Goal: Task Accomplishment & Management: Use online tool/utility

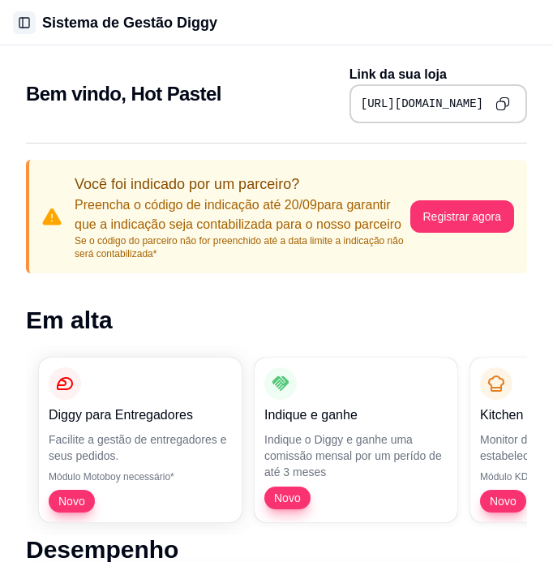
click at [24, 21] on button "Toggle Sidebar" at bounding box center [24, 22] width 23 height 23
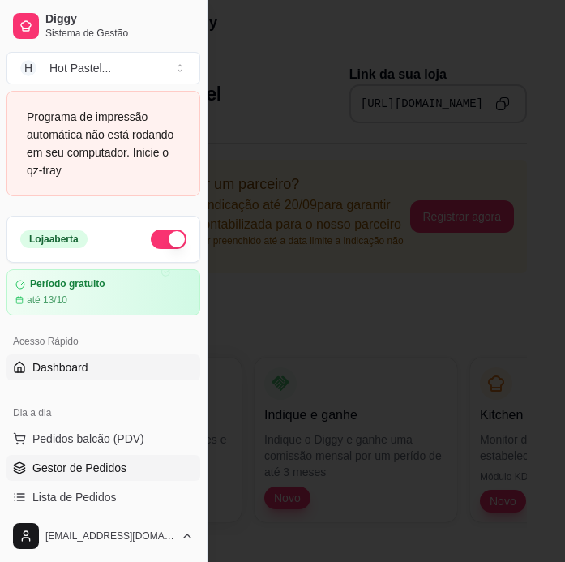
click at [120, 466] on span "Gestor de Pedidos" at bounding box center [79, 468] width 94 height 16
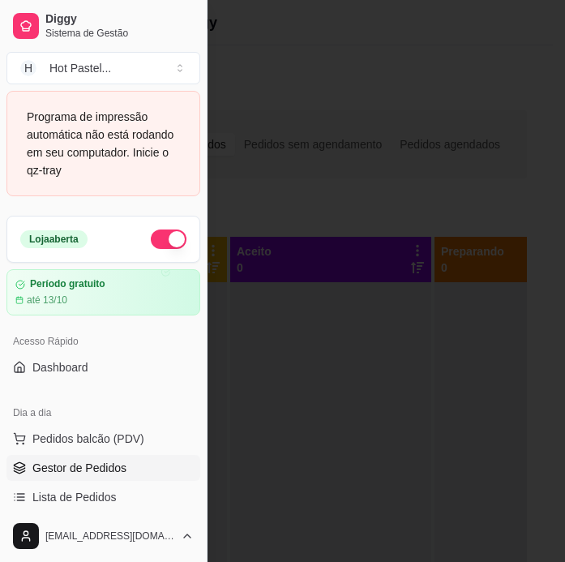
click at [398, 213] on div at bounding box center [282, 281] width 565 height 562
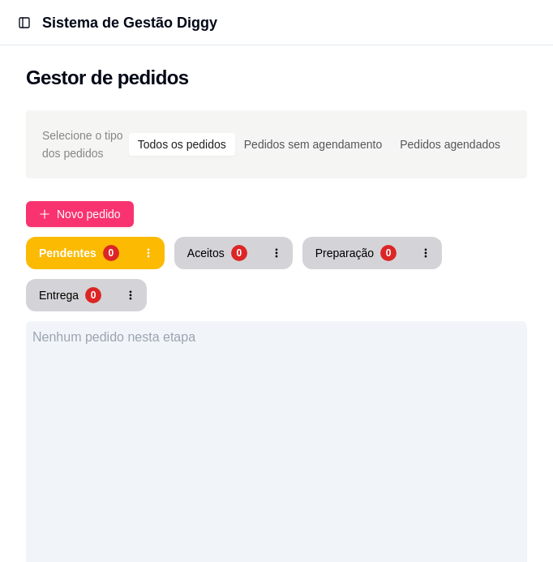
drag, startPoint x: 362, startPoint y: 192, endPoint x: 398, endPoint y: 212, distance: 41.4
click at [398, 212] on div "Novo pedido" at bounding box center [276, 214] width 501 height 26
click at [24, 21] on button "Toggle Sidebar" at bounding box center [24, 22] width 23 height 23
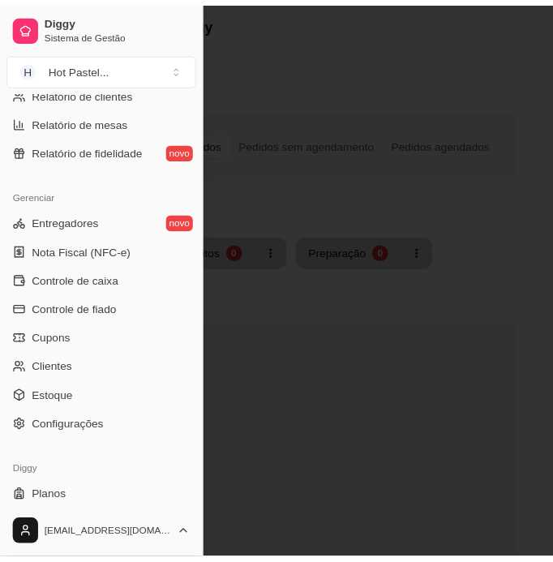
scroll to position [605, 0]
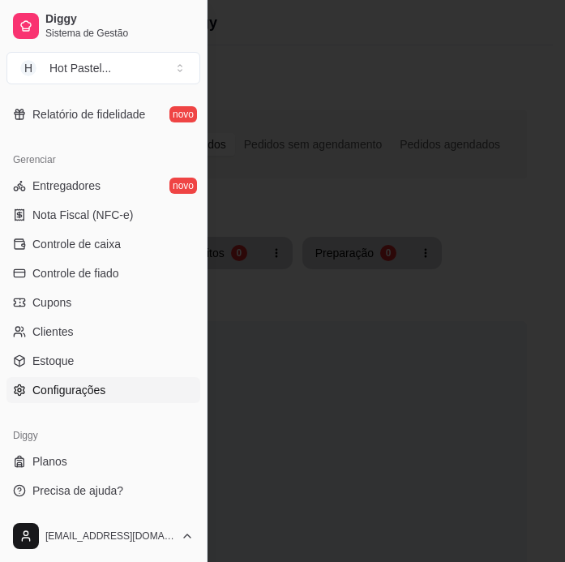
click at [114, 380] on link "Configurações" at bounding box center [103, 390] width 194 height 26
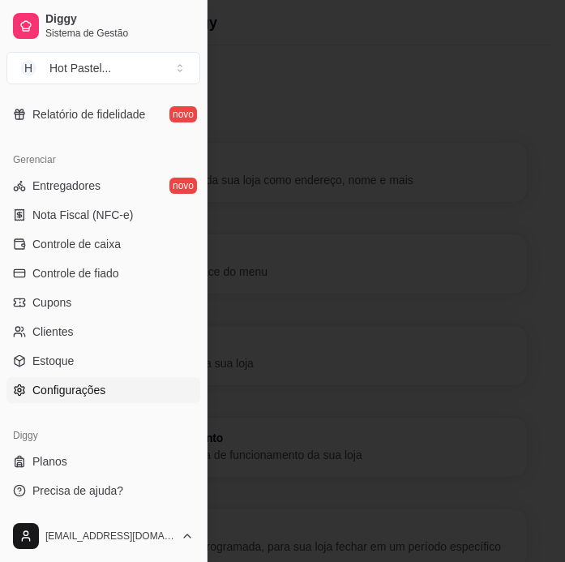
click at [409, 227] on div at bounding box center [282, 281] width 565 height 562
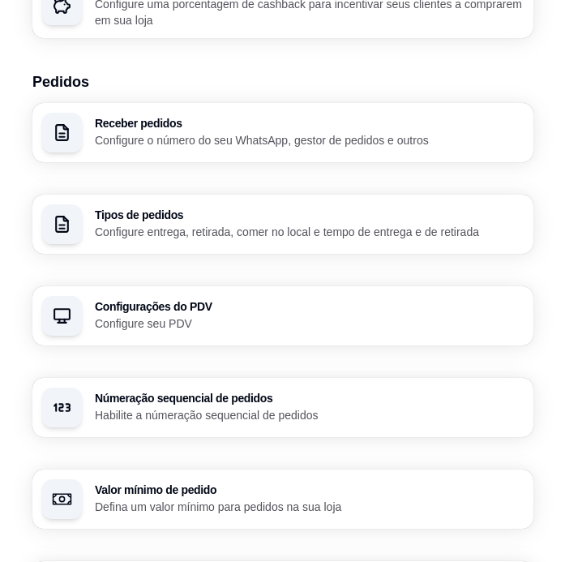
scroll to position [816, 0]
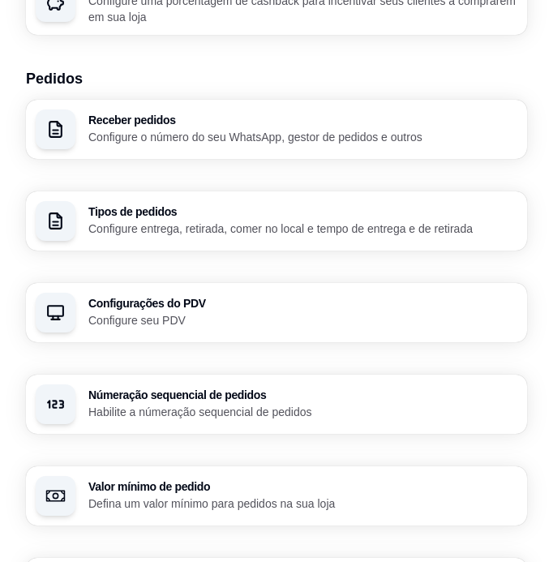
click at [423, 211] on h3 "Tipos de pedidos" at bounding box center [302, 211] width 429 height 11
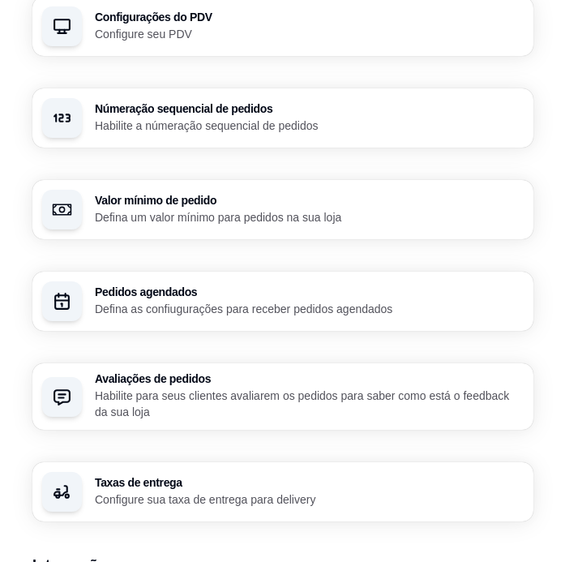
scroll to position [1106, 0]
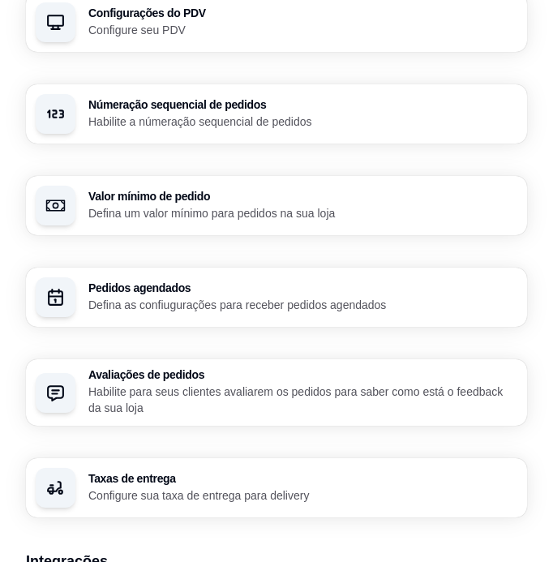
click at [286, 299] on p "Defina as confiugurações para receber pedidos agendados" at bounding box center [302, 305] width 429 height 16
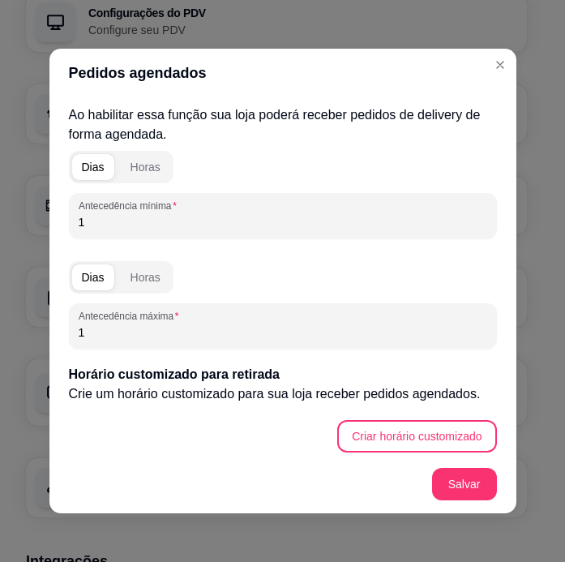
scroll to position [459, 0]
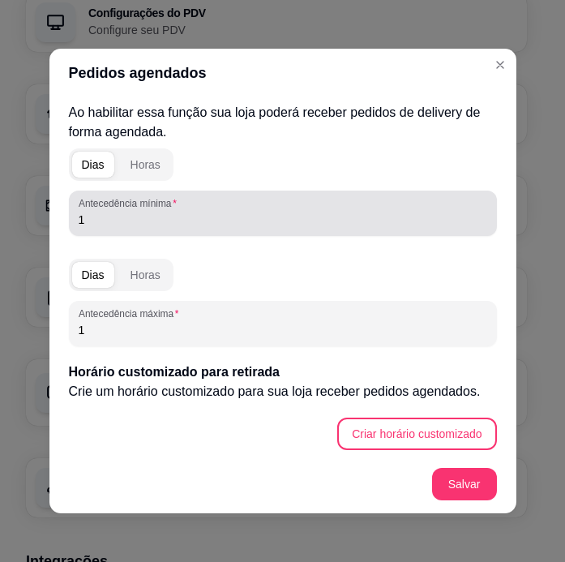
click at [152, 207] on label "Antecedência mínima" at bounding box center [131, 203] width 104 height 14
click at [152, 212] on input "1" at bounding box center [283, 220] width 409 height 16
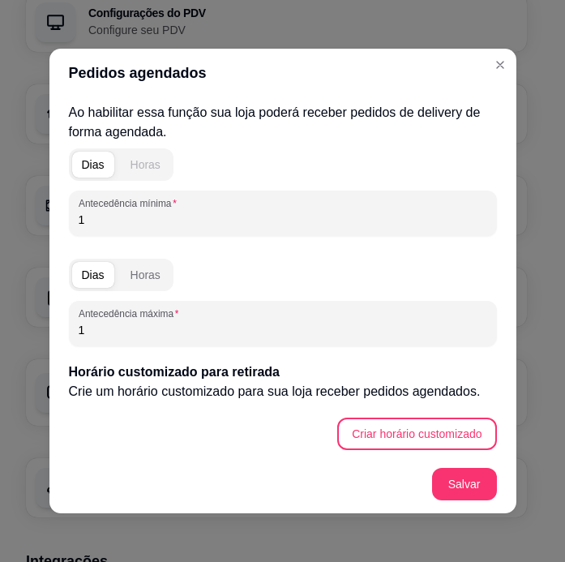
click at [148, 166] on div "Horas" at bounding box center [146, 165] width 30 height 16
click at [145, 273] on div "Horas" at bounding box center [146, 275] width 30 height 16
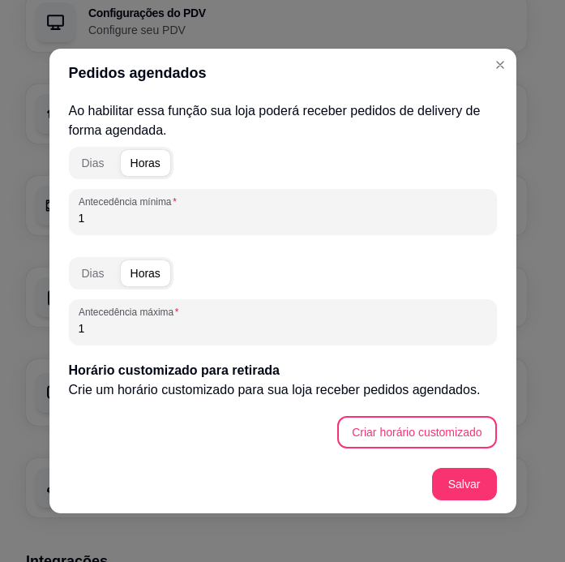
drag, startPoint x: 89, startPoint y: 324, endPoint x: 69, endPoint y: 326, distance: 20.4
click at [69, 326] on div "Antecedência máxima 1" at bounding box center [283, 321] width 428 height 45
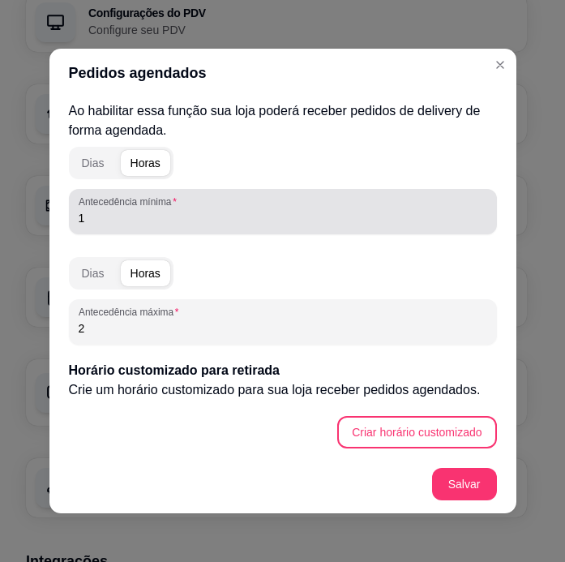
type input "2"
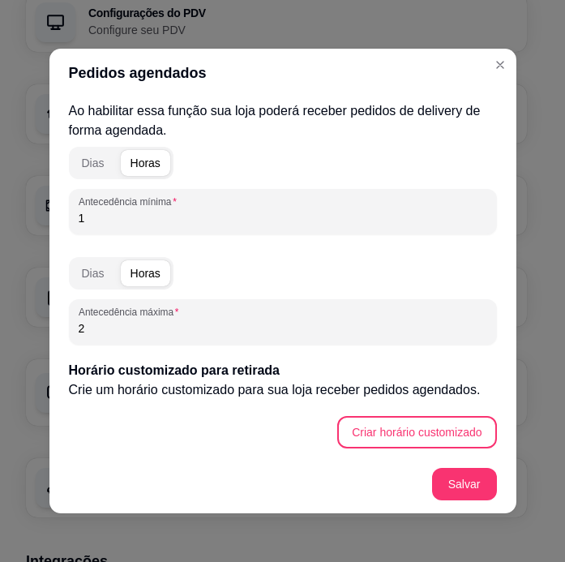
drag, startPoint x: 78, startPoint y: 219, endPoint x: 64, endPoint y: 219, distance: 13.8
click at [69, 219] on div "Antecedência mínima 1" at bounding box center [283, 211] width 428 height 45
type input "2"
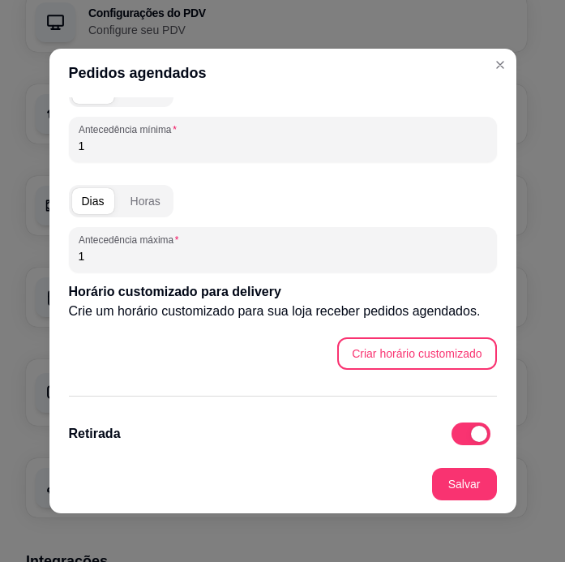
scroll to position [103, 0]
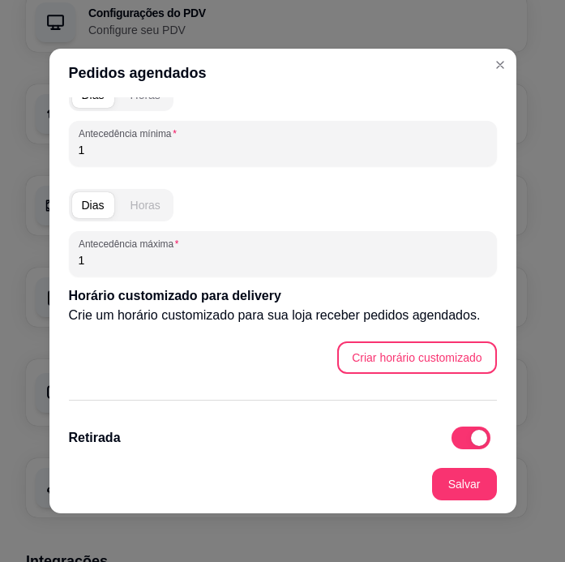
click at [131, 206] on div "Horas" at bounding box center [146, 205] width 30 height 16
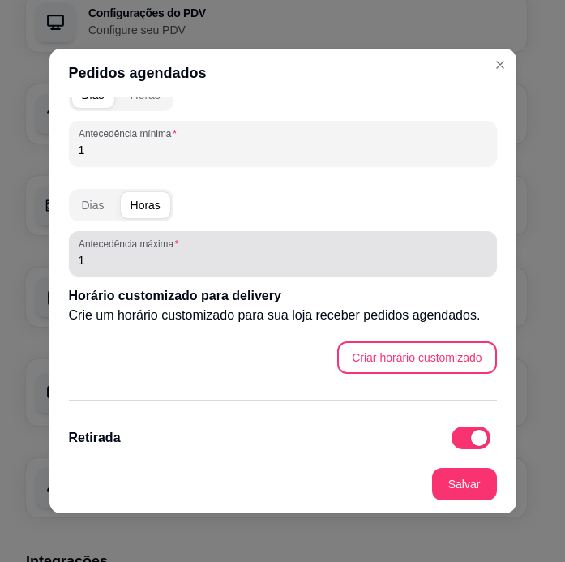
drag, startPoint x: 127, startPoint y: 273, endPoint x: 45, endPoint y: 268, distance: 82.0
click at [49, 268] on div "Delivery Ao habilitar essa função sua loja poderá receber pedidos de delivery d…" at bounding box center [282, 276] width 467 height 358
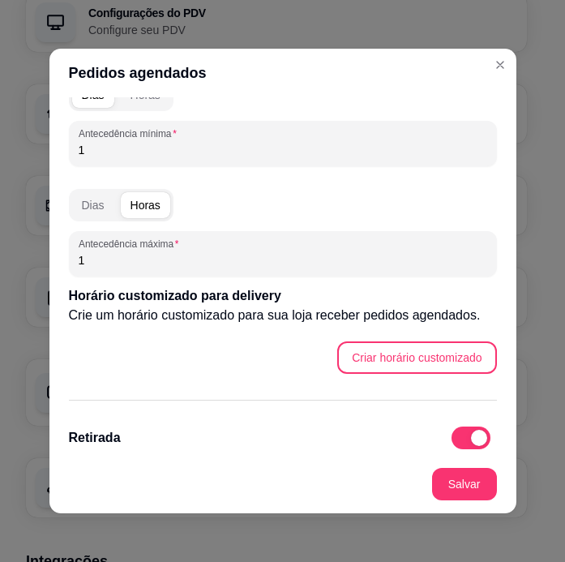
drag, startPoint x: 98, startPoint y: 260, endPoint x: 47, endPoint y: 260, distance: 51.1
click at [49, 260] on div "Delivery Ao habilitar essa função sua loja poderá receber pedidos de delivery d…" at bounding box center [282, 276] width 467 height 358
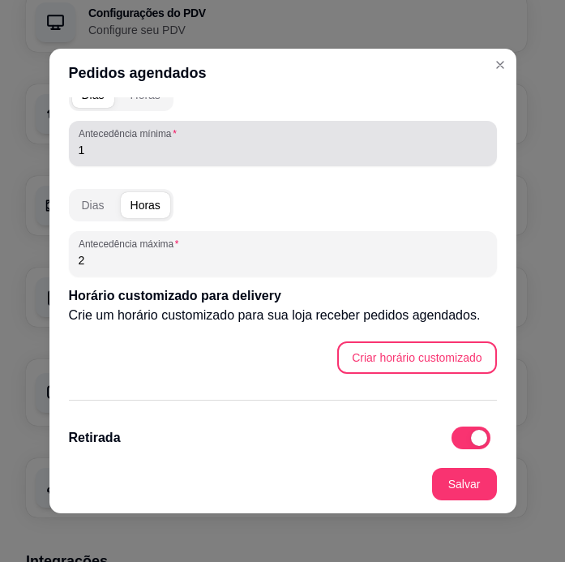
type input "2"
click at [99, 151] on input "1" at bounding box center [283, 150] width 409 height 16
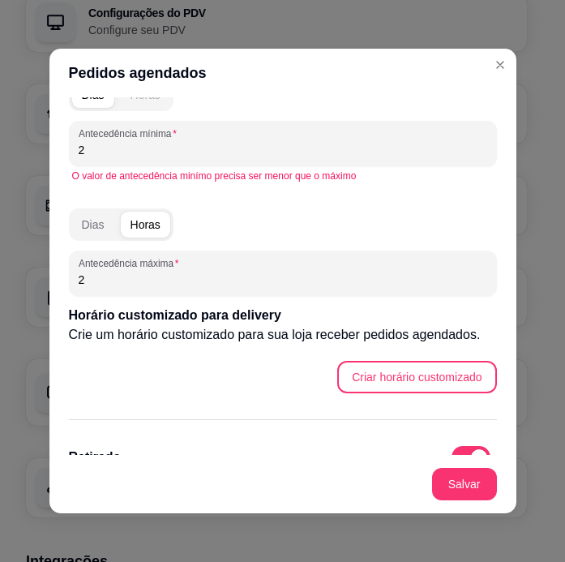
type input "2"
click at [135, 100] on div "Horas" at bounding box center [146, 95] width 30 height 16
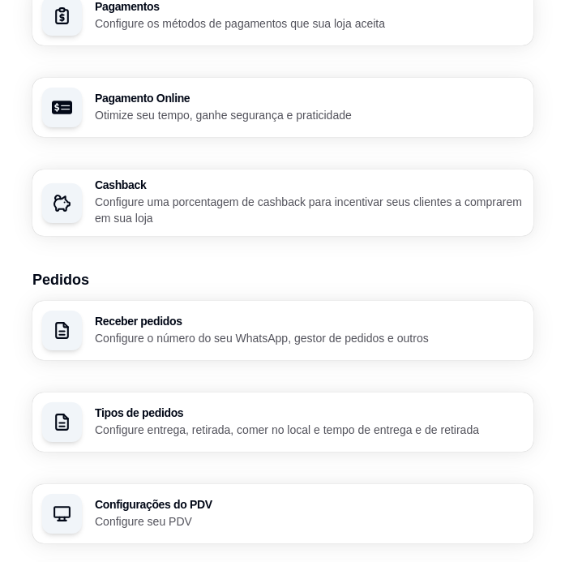
scroll to position [0, 0]
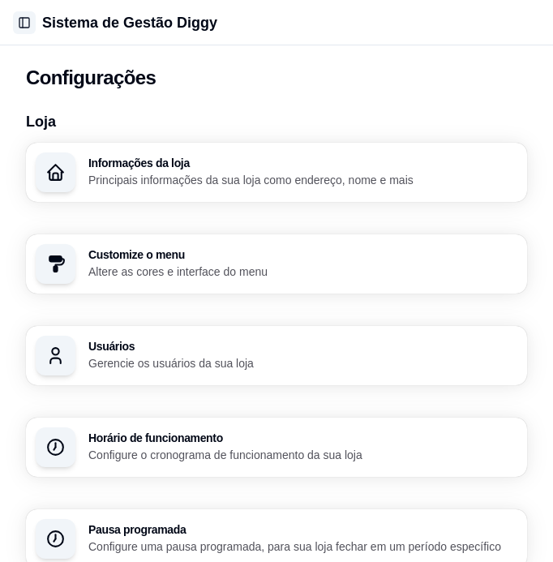
click at [18, 25] on button "Toggle Sidebar" at bounding box center [24, 22] width 23 height 23
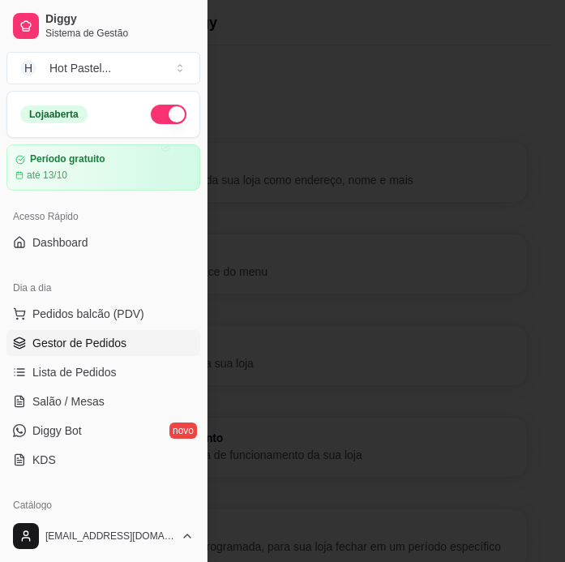
click at [103, 348] on span "Gestor de Pedidos" at bounding box center [79, 343] width 94 height 16
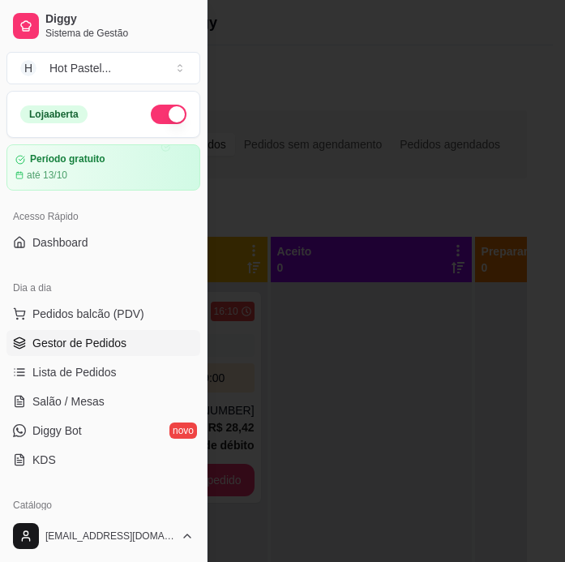
click at [386, 222] on div at bounding box center [282, 281] width 565 height 562
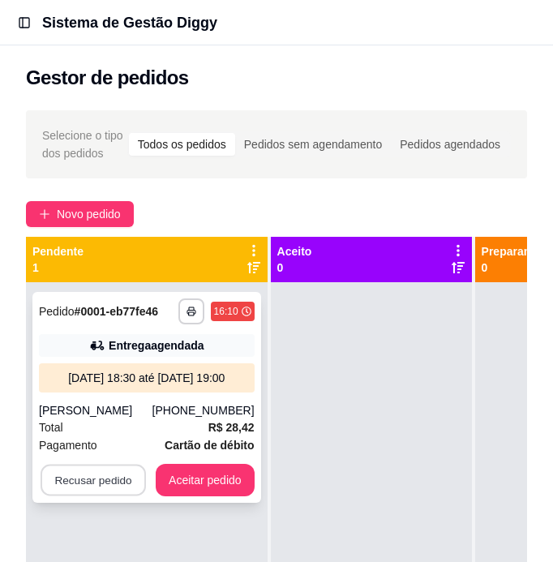
click at [96, 478] on button "Recusar pedido" at bounding box center [93, 481] width 105 height 32
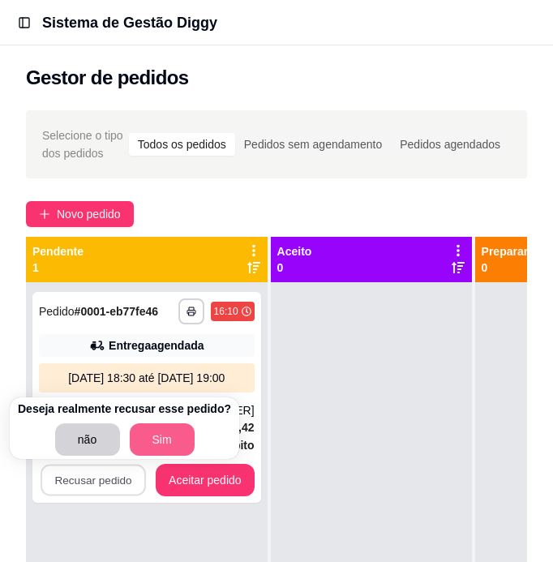
click at [148, 444] on button "Sim" at bounding box center [162, 439] width 65 height 32
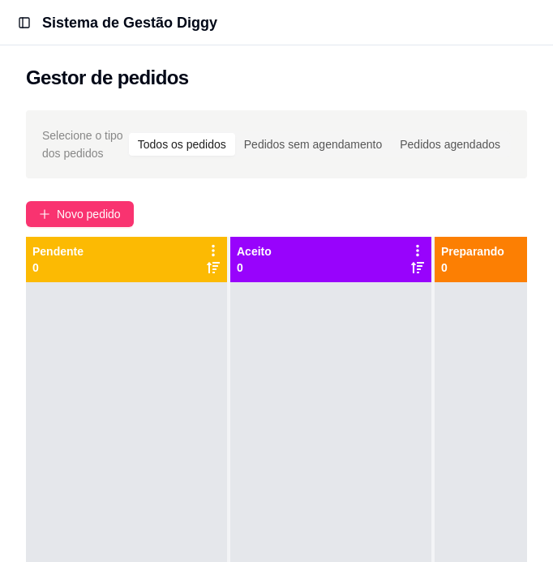
click at [284, 202] on div "Novo pedido" at bounding box center [276, 214] width 501 height 26
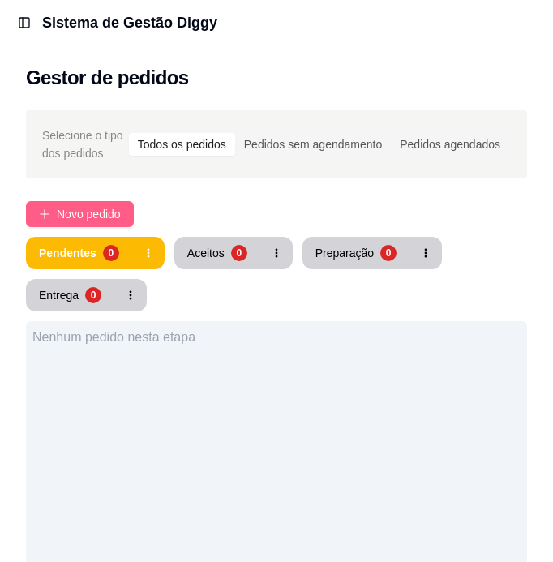
click at [110, 208] on span "Novo pedido" at bounding box center [89, 214] width 64 height 18
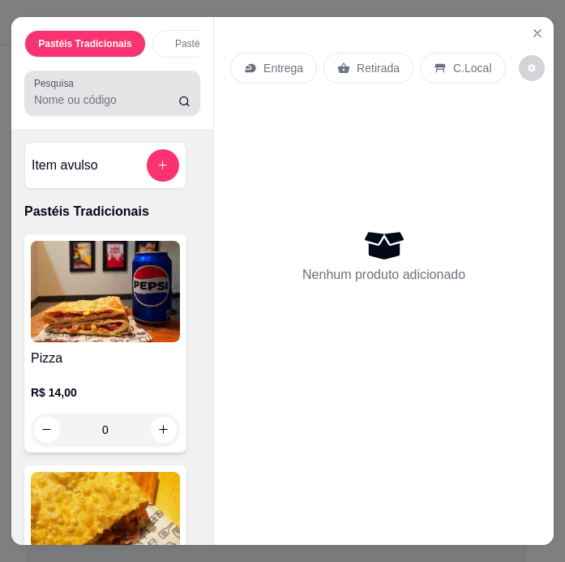
click at [143, 110] on div at bounding box center [112, 93] width 157 height 32
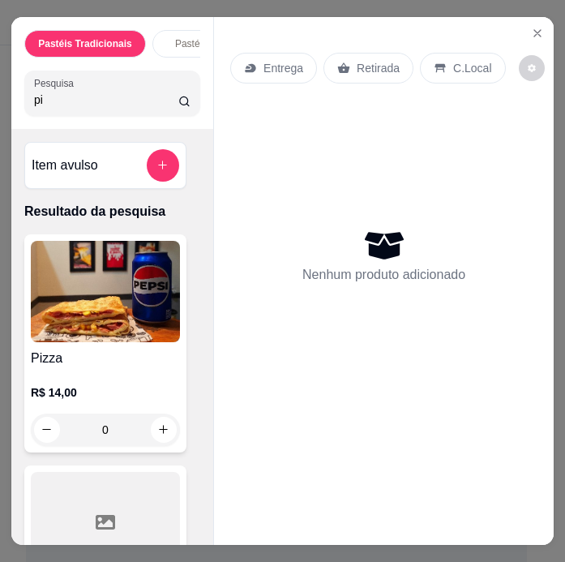
type input "p"
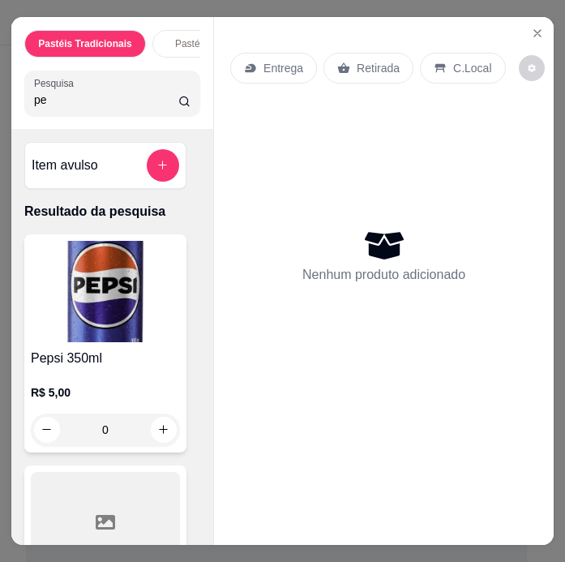
type input "p"
type input "peps"
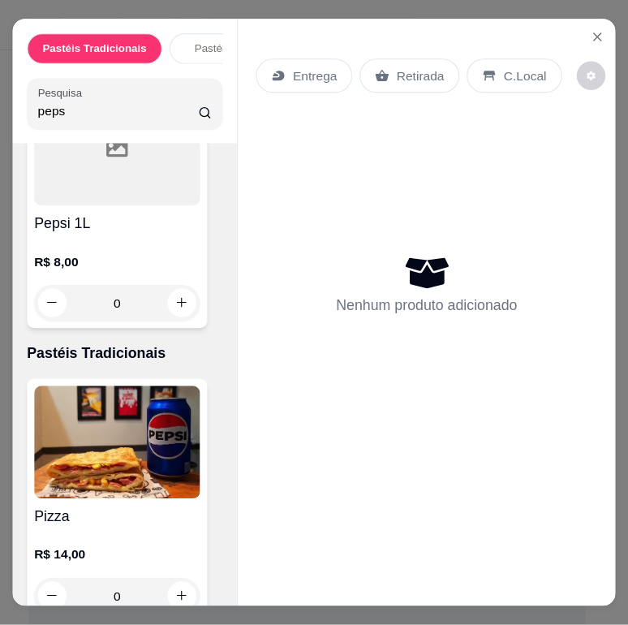
scroll to position [422, 0]
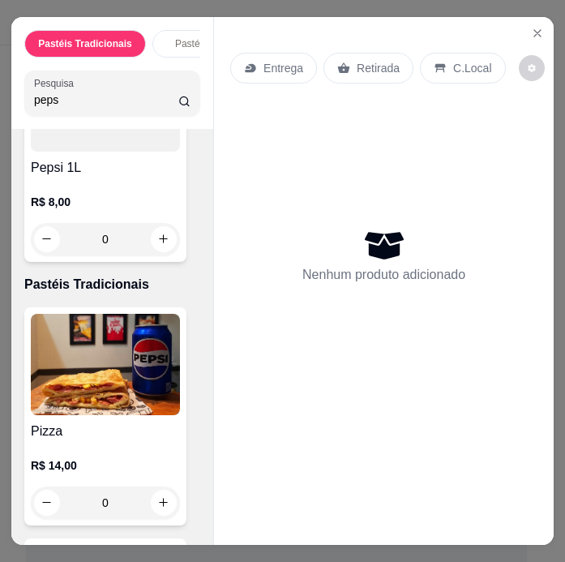
click at [246, 140] on div "Nenhum produto adicionado" at bounding box center [383, 256] width 307 height 318
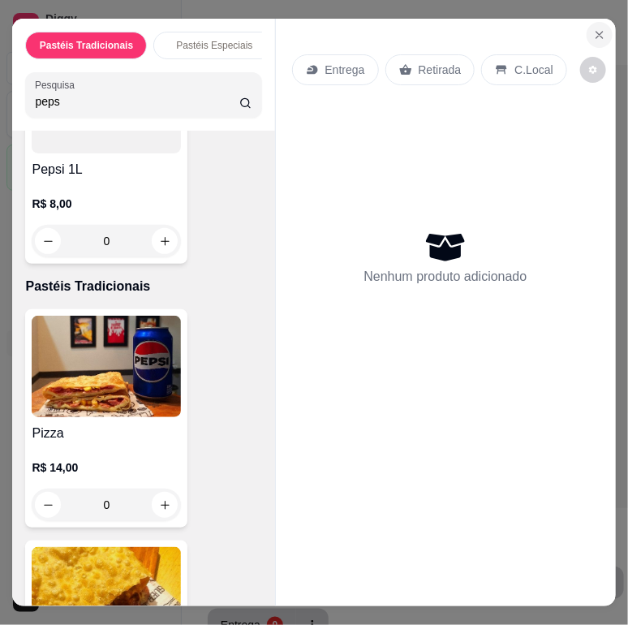
click at [565, 29] on icon "Close" at bounding box center [599, 34] width 13 height 13
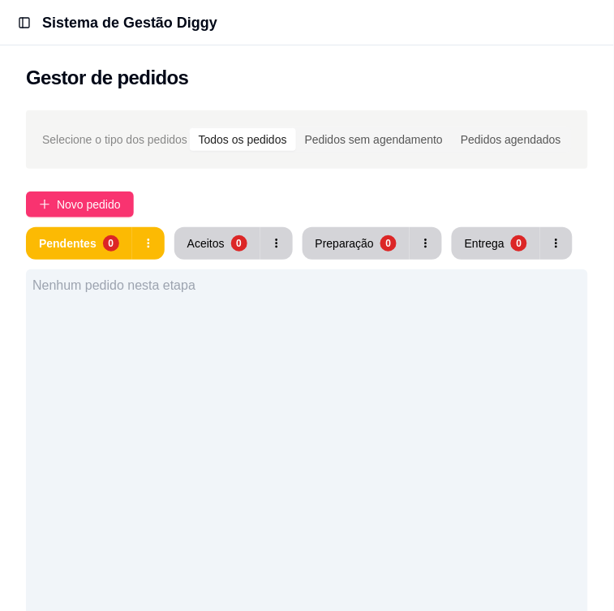
click at [501, 153] on div "Selecione o tipo dos pedidos Todos os pedidos Pedidos sem agendamento Pedidos a…" at bounding box center [307, 140] width 530 height 26
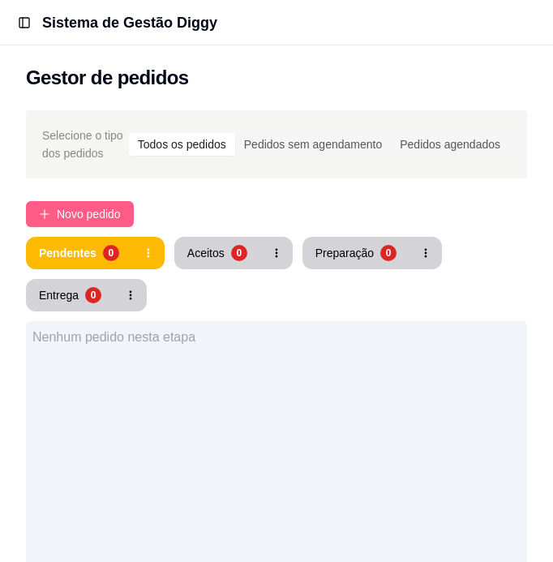
click at [81, 212] on span "Novo pedido" at bounding box center [89, 214] width 64 height 18
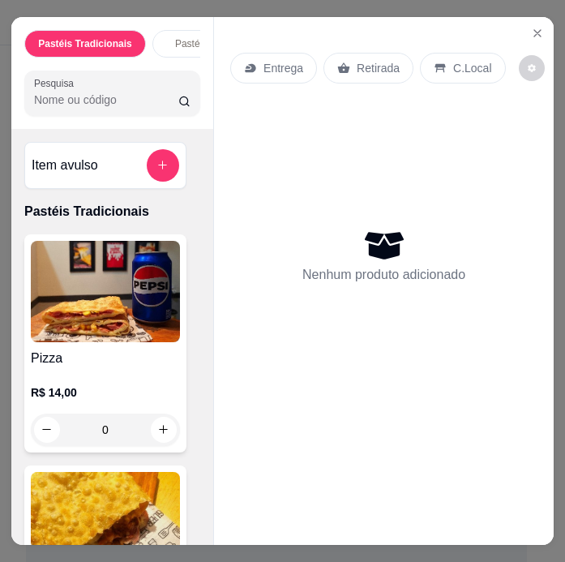
click at [456, 60] on p "C.Local" at bounding box center [472, 68] width 38 height 16
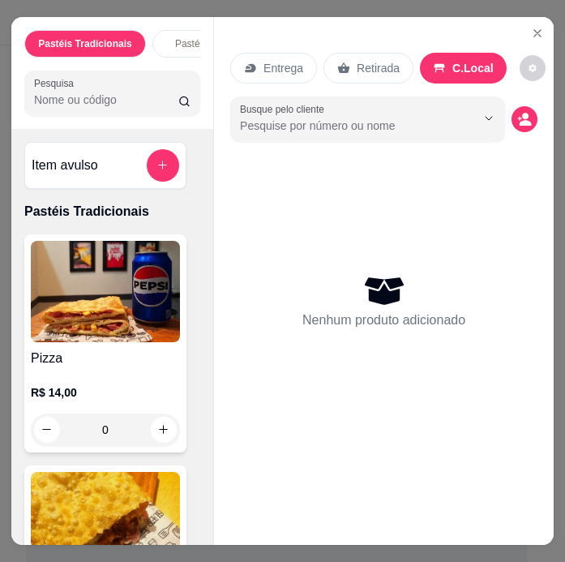
click at [456, 60] on p "C.Local" at bounding box center [473, 68] width 41 height 16
drag, startPoint x: 456, startPoint y: 58, endPoint x: 372, endPoint y: 67, distance: 84.1
click at [372, 67] on p "Retirada" at bounding box center [378, 68] width 43 height 16
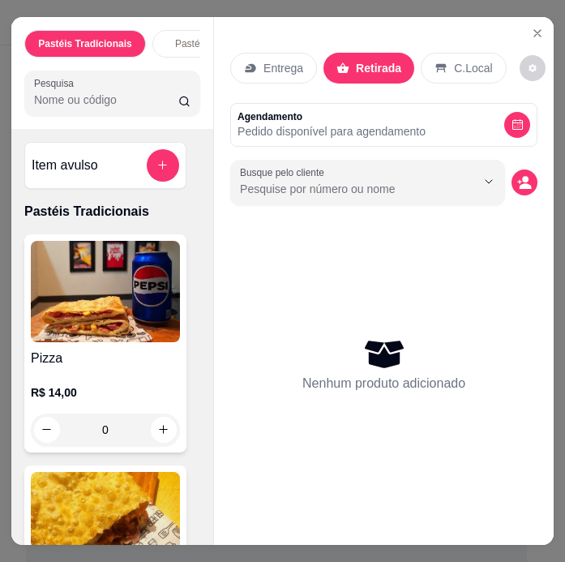
click at [287, 68] on p "Entrega" at bounding box center [284, 68] width 40 height 16
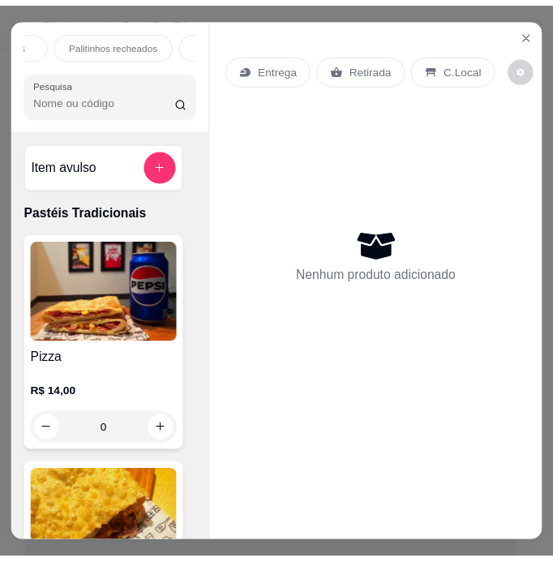
scroll to position [0, 227]
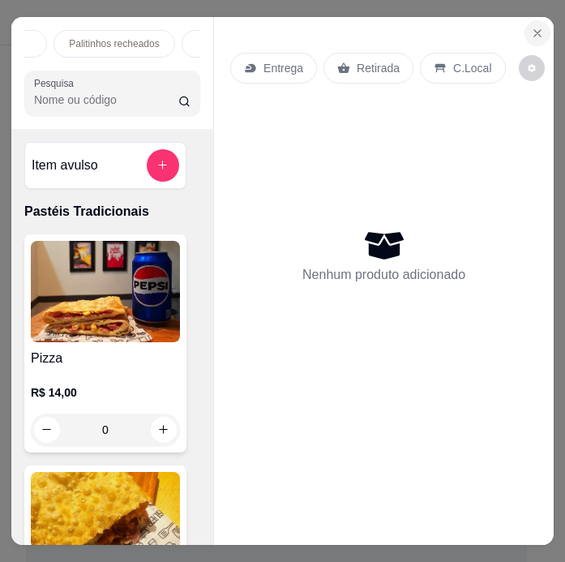
click at [539, 23] on button "Close" at bounding box center [538, 33] width 26 height 26
